Goal: Transaction & Acquisition: Purchase product/service

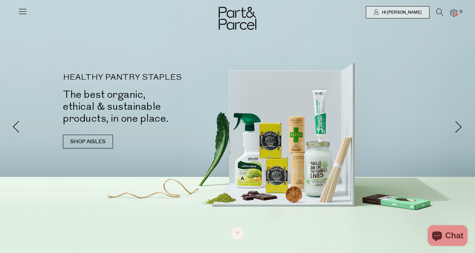
click at [24, 12] on icon at bounding box center [23, 12] width 10 height 10
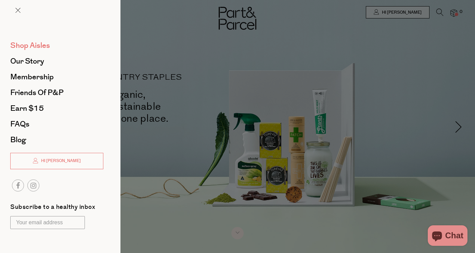
click at [24, 50] on span "Shop Aisles" at bounding box center [30, 45] width 40 height 11
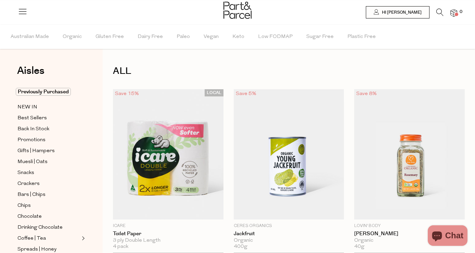
click at [437, 11] on icon at bounding box center [439, 13] width 7 height 8
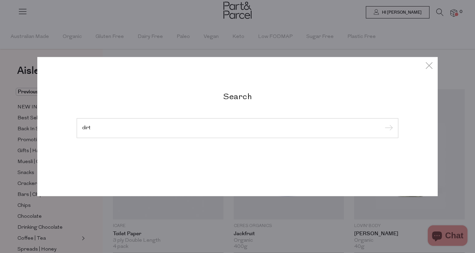
type input "dirt"
click at [388, 129] on input "submit" at bounding box center [388, 129] width 10 height 10
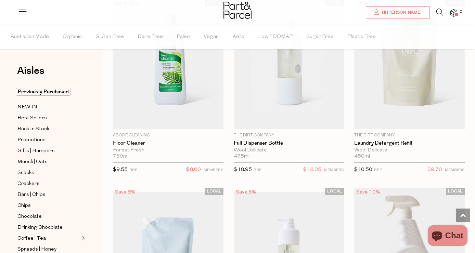
scroll to position [618, 0]
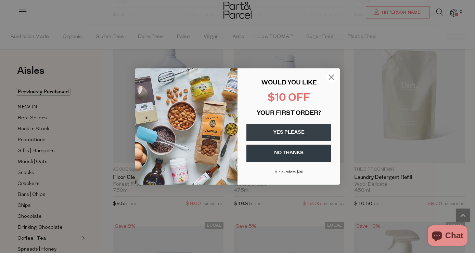
click at [331, 76] on icon "Close dialog" at bounding box center [331, 77] width 5 height 5
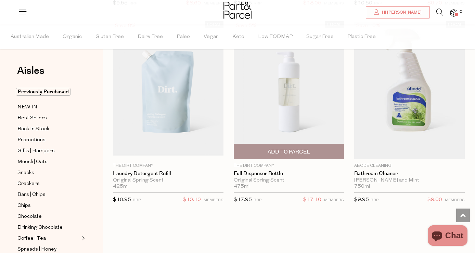
scroll to position [819, 0]
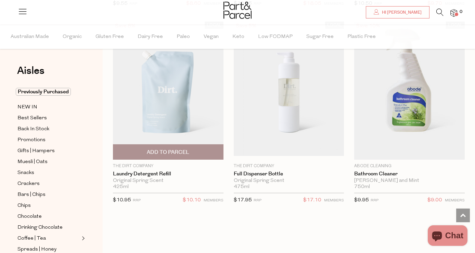
click at [188, 152] on span "Add To Parcel" at bounding box center [168, 152] width 42 height 7
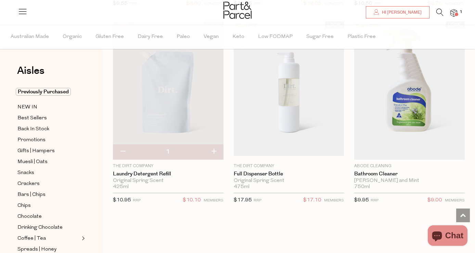
click at [216, 153] on button "button" at bounding box center [214, 151] width 20 height 15
type input "2"
click at [214, 152] on button "button" at bounding box center [214, 151] width 20 height 15
type input "3"
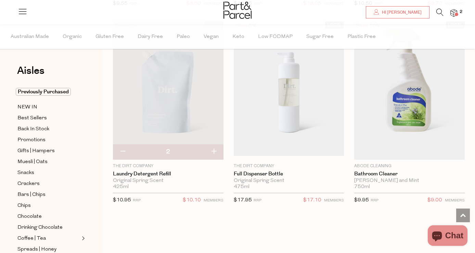
type input "3"
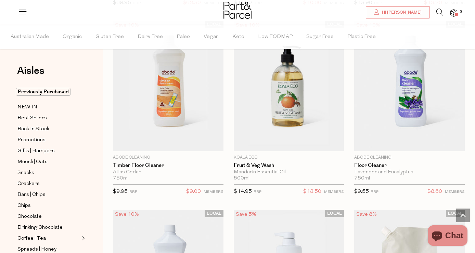
scroll to position [308, 0]
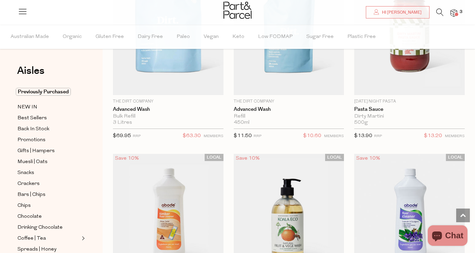
click at [438, 13] on icon at bounding box center [439, 13] width 7 height 8
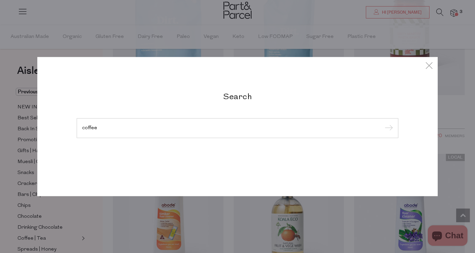
type input "coffee"
click at [388, 129] on input "submit" at bounding box center [388, 129] width 10 height 10
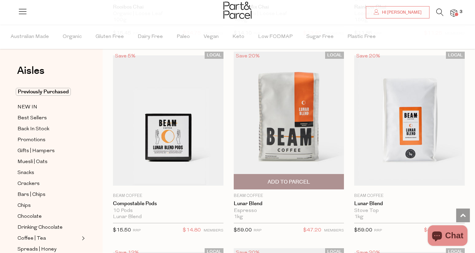
scroll to position [1584, 0]
click at [282, 179] on span "Add To Parcel" at bounding box center [289, 182] width 42 height 7
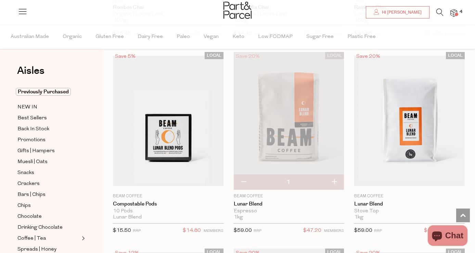
click at [25, 9] on icon at bounding box center [23, 12] width 10 height 10
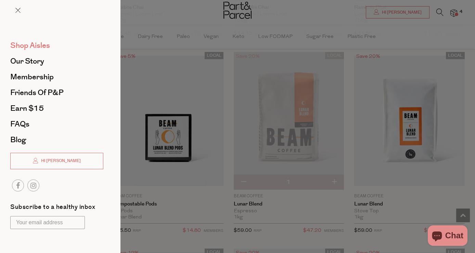
click at [29, 44] on span "Shop Aisles" at bounding box center [30, 45] width 40 height 11
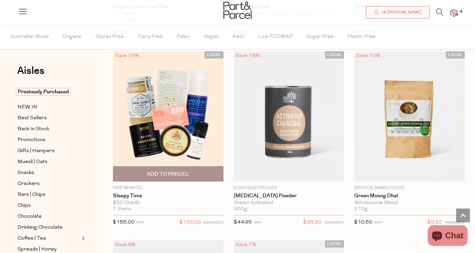
scroll to position [2896, 0]
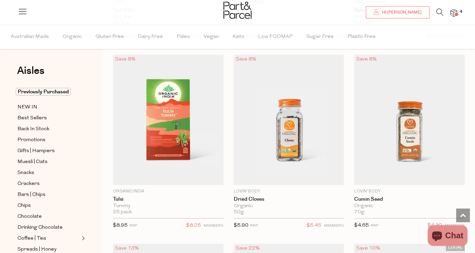
scroll to position [4813, 0]
